Goal: Communication & Community: Share content

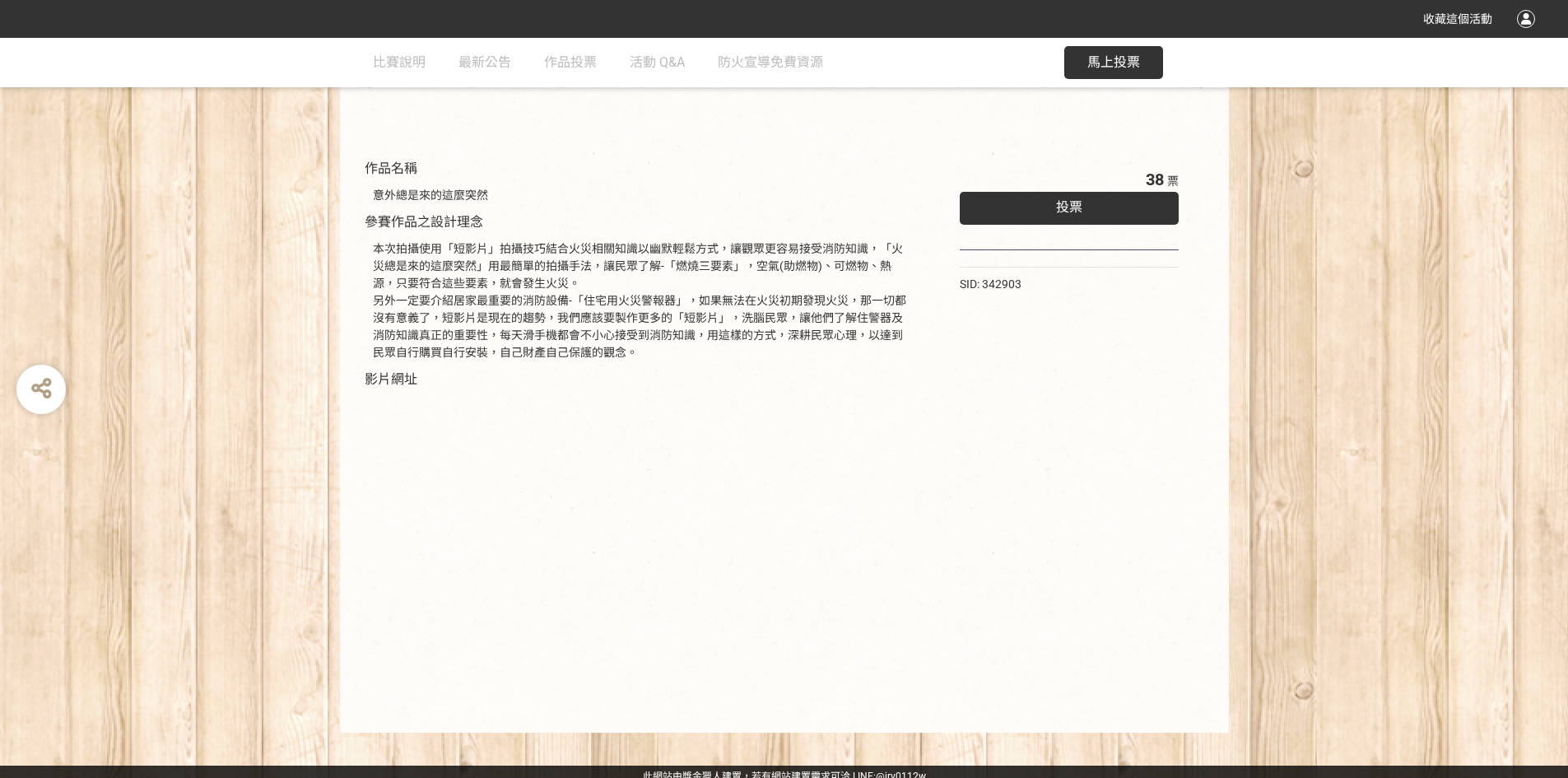
scroll to position [139, 0]
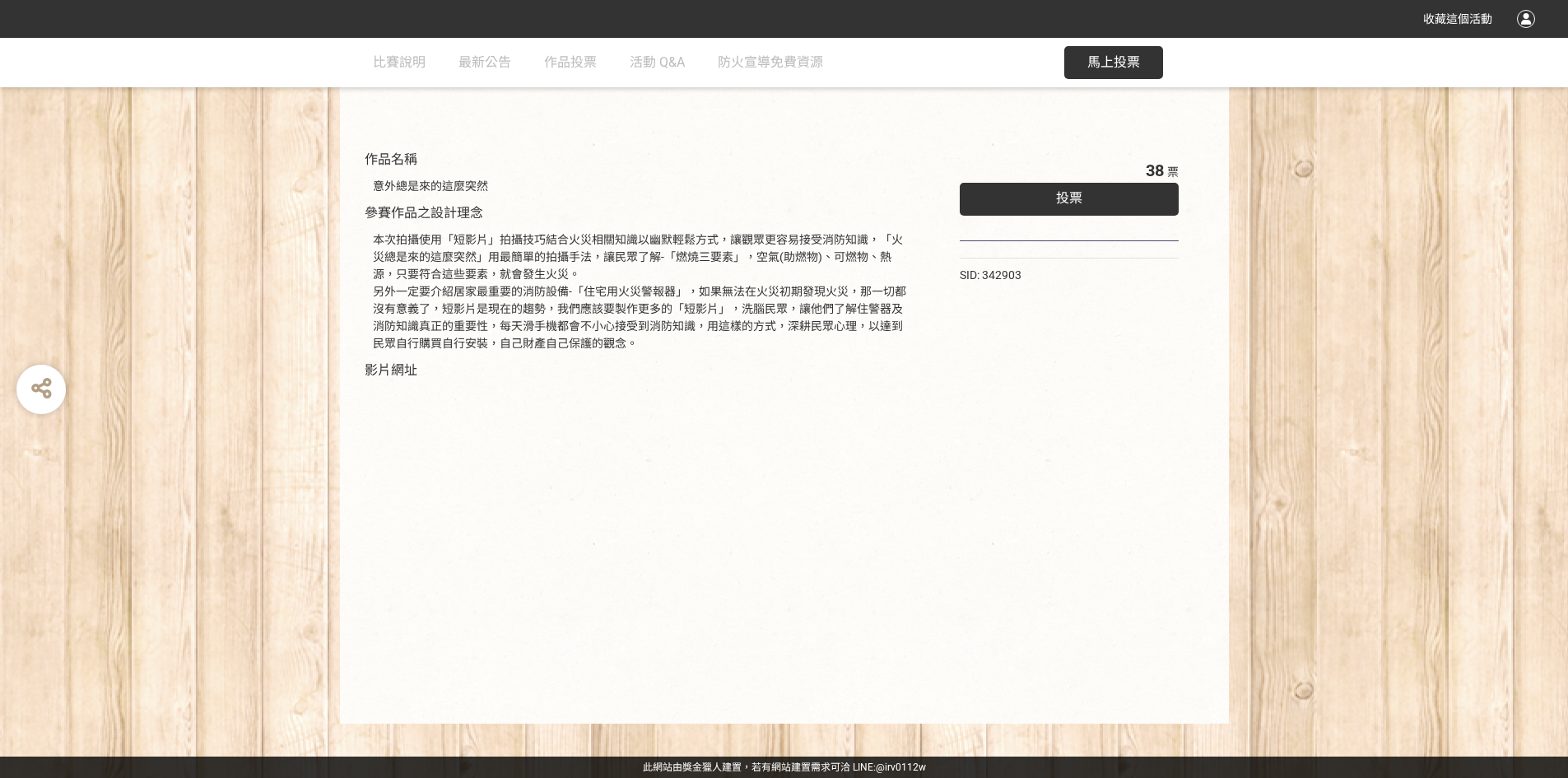
click at [1064, 203] on span "投票" at bounding box center [1069, 197] width 26 height 16
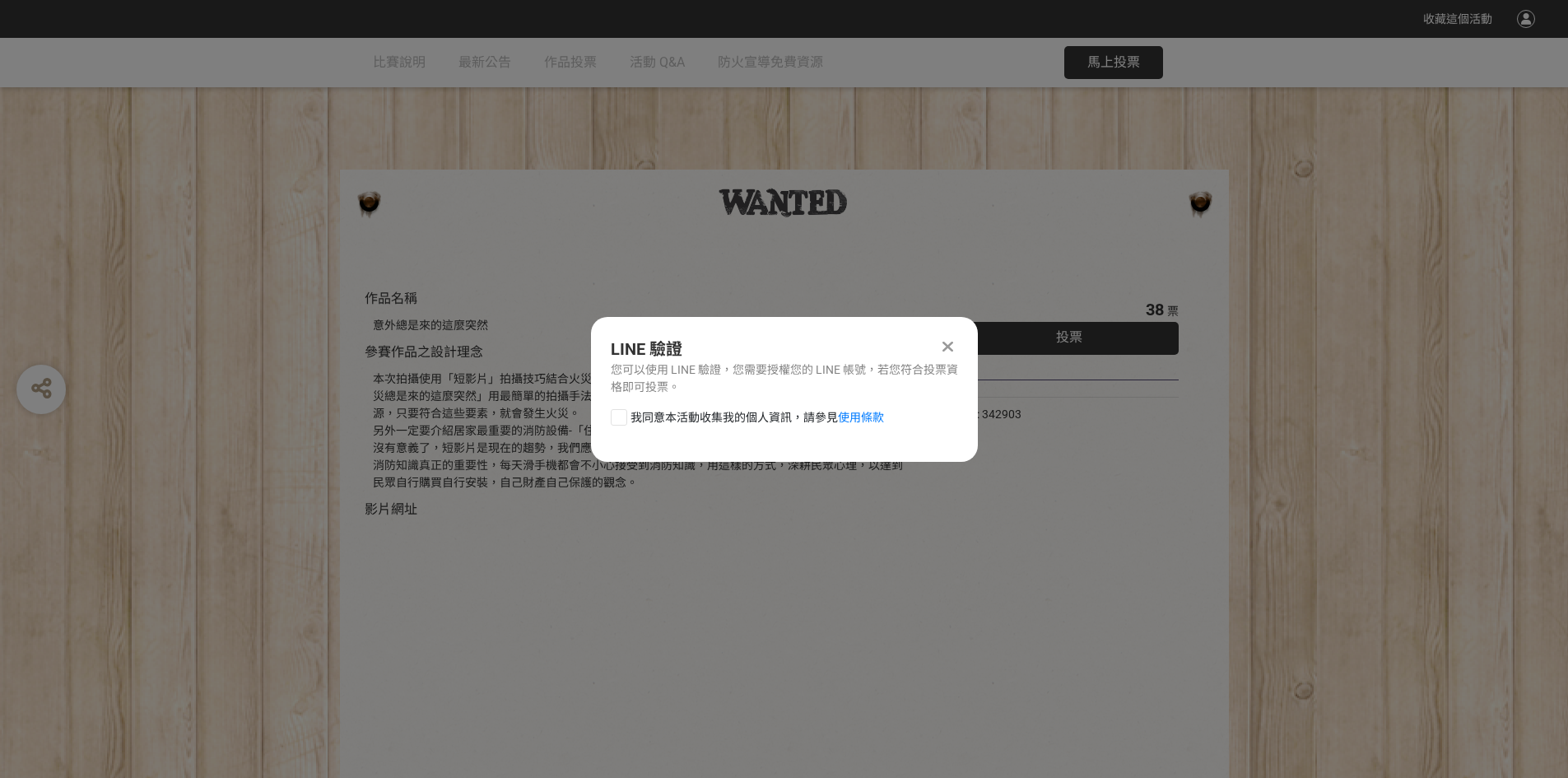
scroll to position [0, 0]
click at [617, 416] on div at bounding box center [619, 418] width 17 height 17
checkbox input "true"
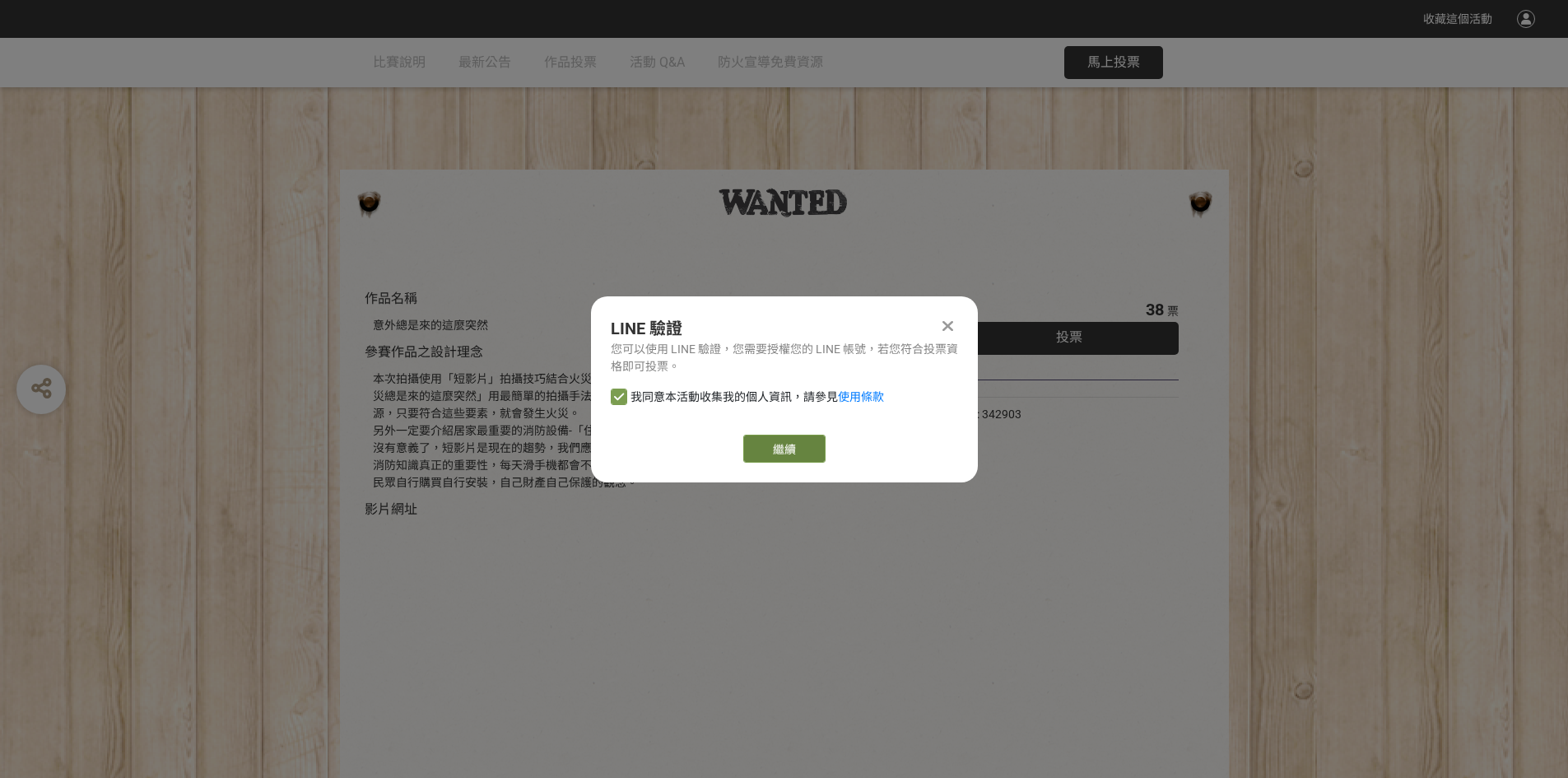
click at [775, 448] on link "繼續" at bounding box center [784, 448] width 83 height 28
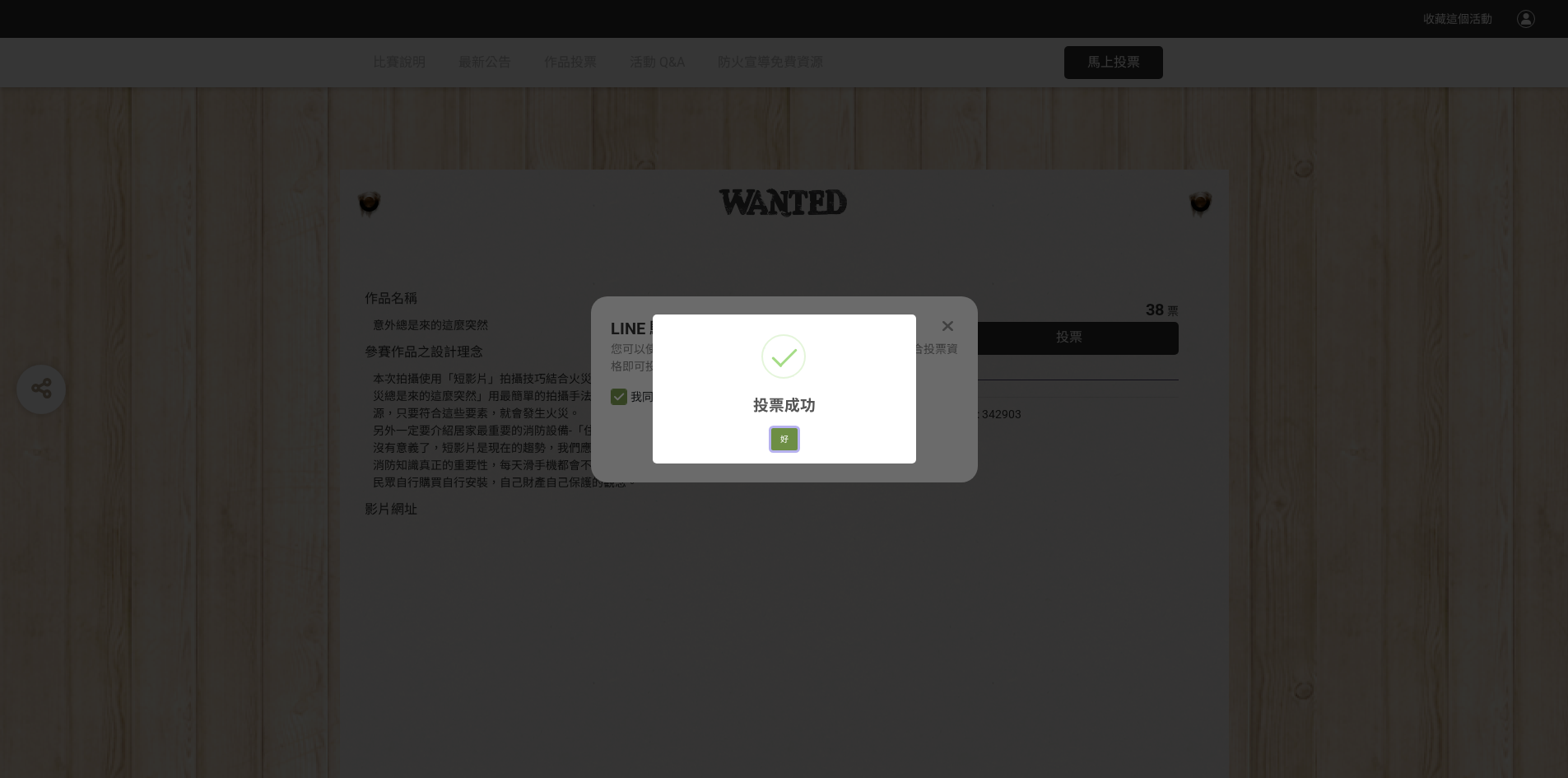
click at [783, 438] on button "好" at bounding box center [784, 439] width 26 height 23
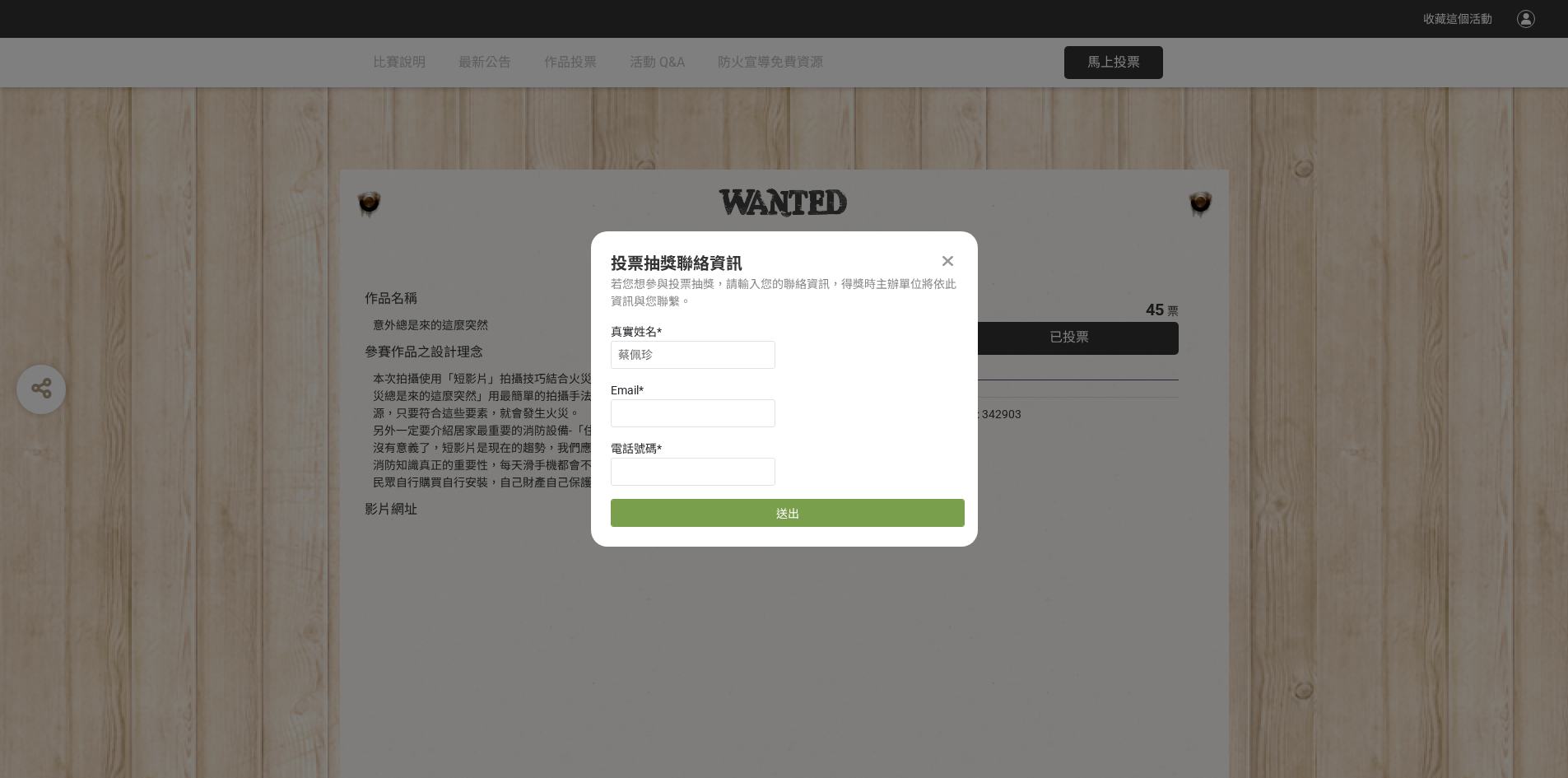
click at [951, 261] on icon at bounding box center [947, 262] width 11 height 17
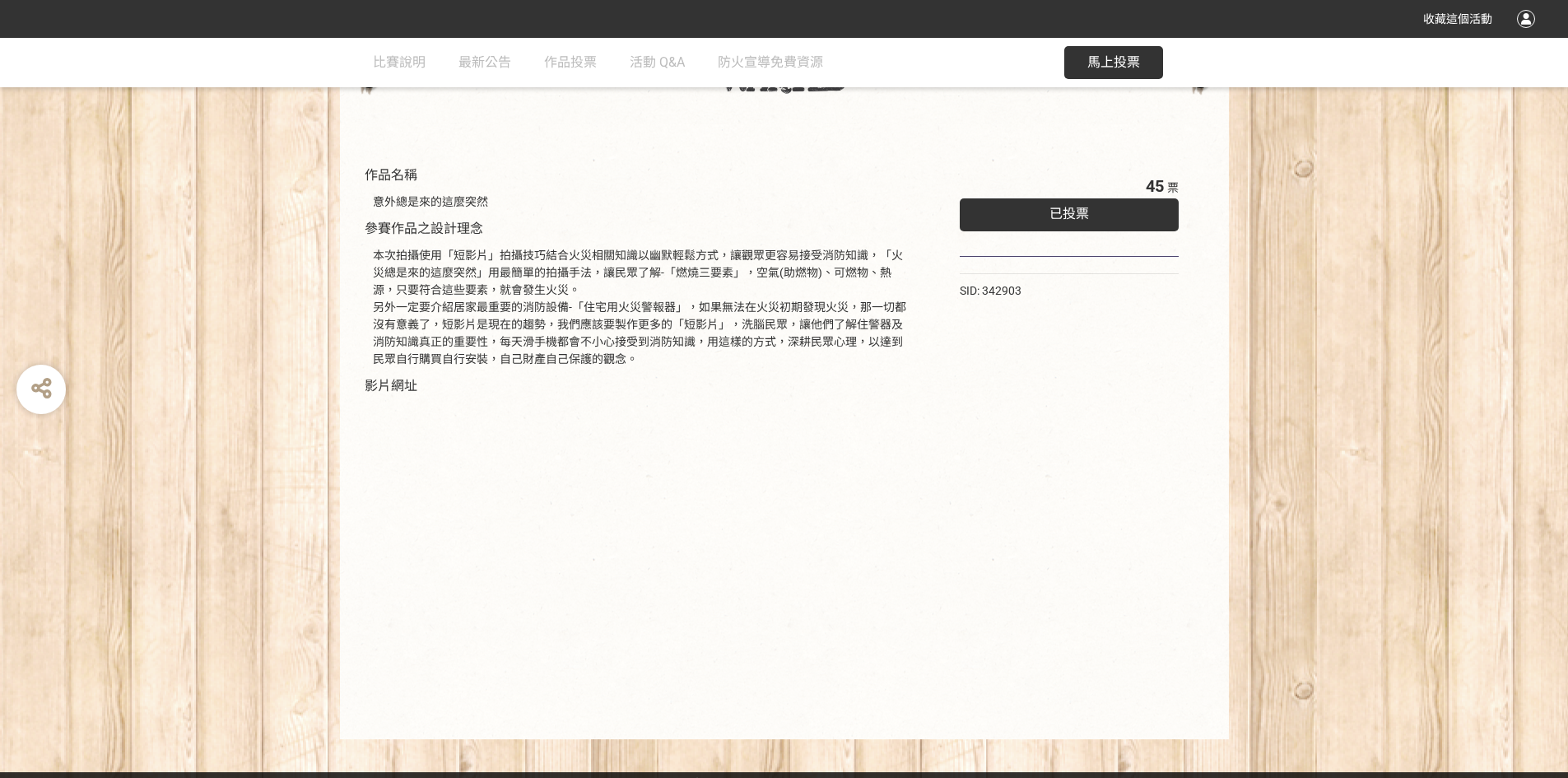
scroll to position [139, 0]
